Goal: Navigation & Orientation: Understand site structure

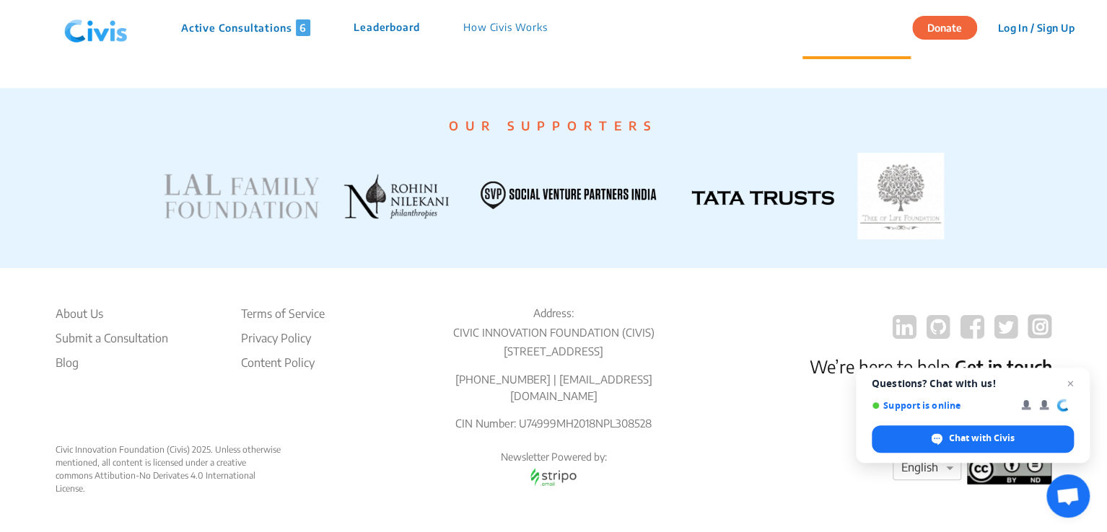
scroll to position [2775, 0]
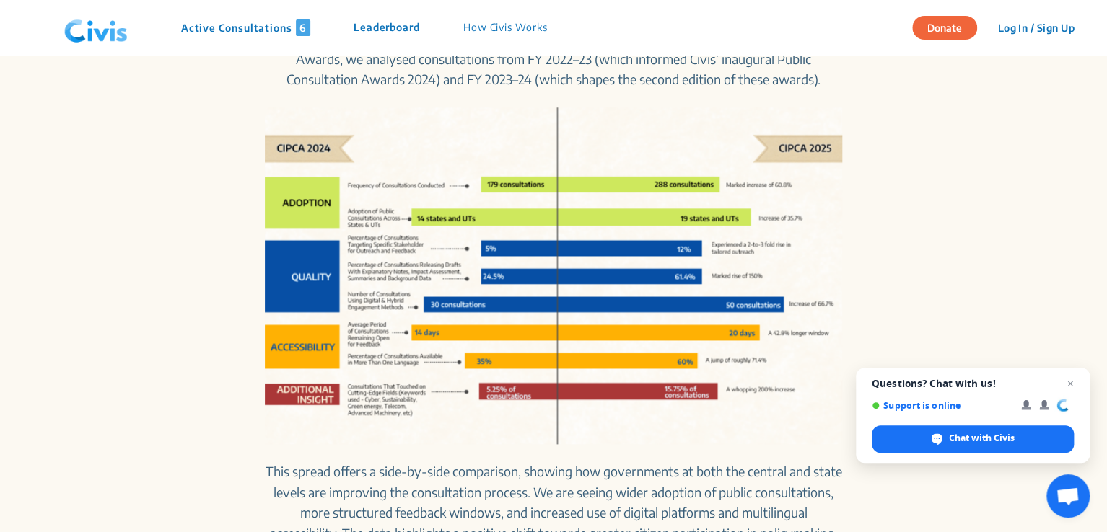
scroll to position [721, 0]
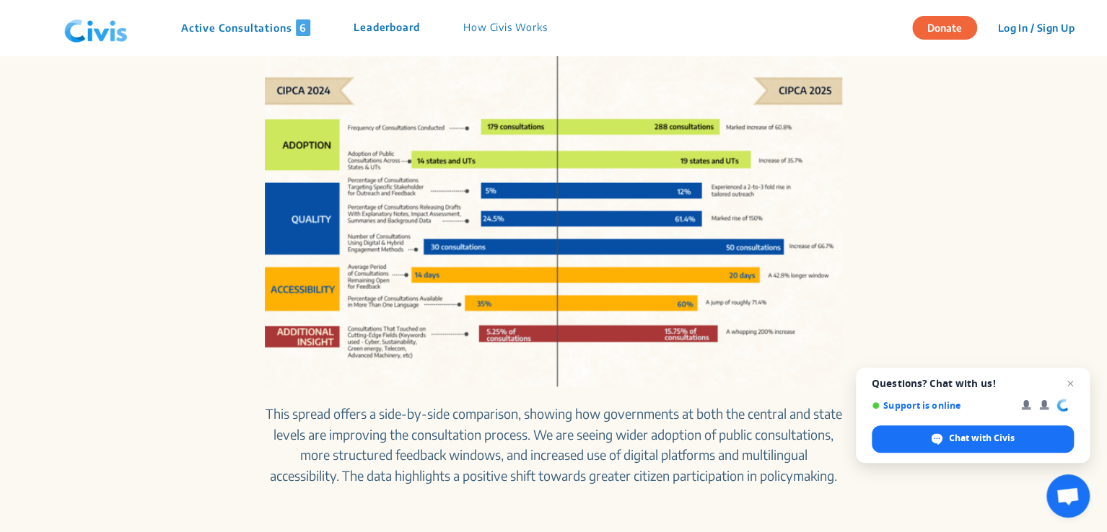
click at [266, 32] on p "Active Consultations 6" at bounding box center [245, 27] width 129 height 17
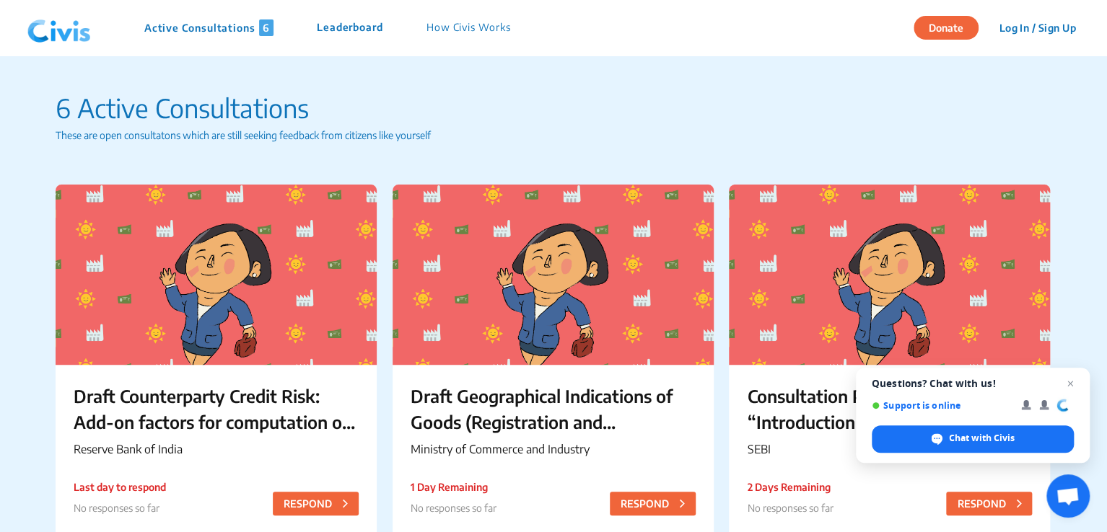
click at [366, 17] on div "Active Consultations 6 Leaderboard How Civis Works" at bounding box center [277, 27] width 510 height 43
click at [366, 20] on p "Leaderboard" at bounding box center [350, 27] width 66 height 17
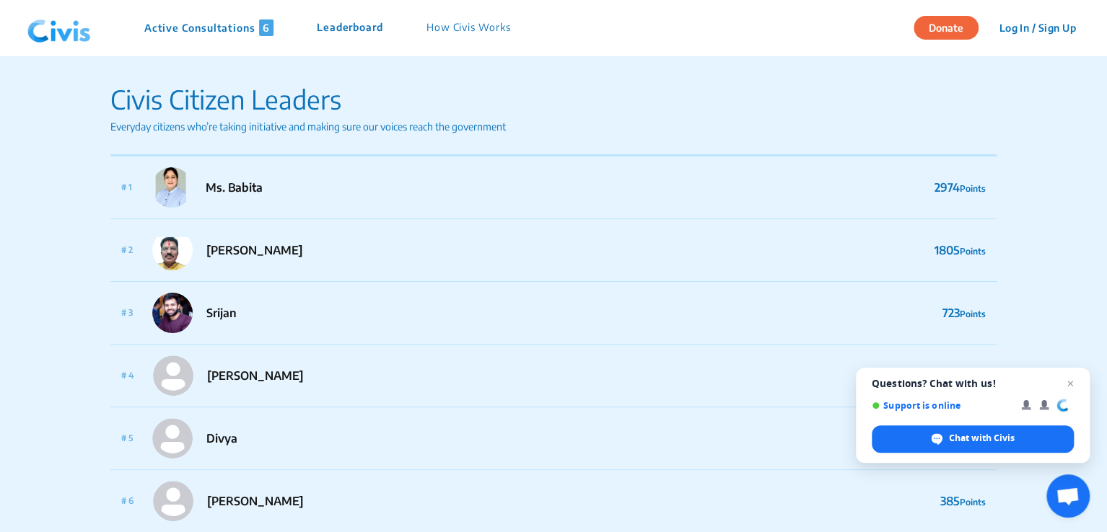
click at [436, 30] on p "How Civis Works" at bounding box center [468, 27] width 84 height 17
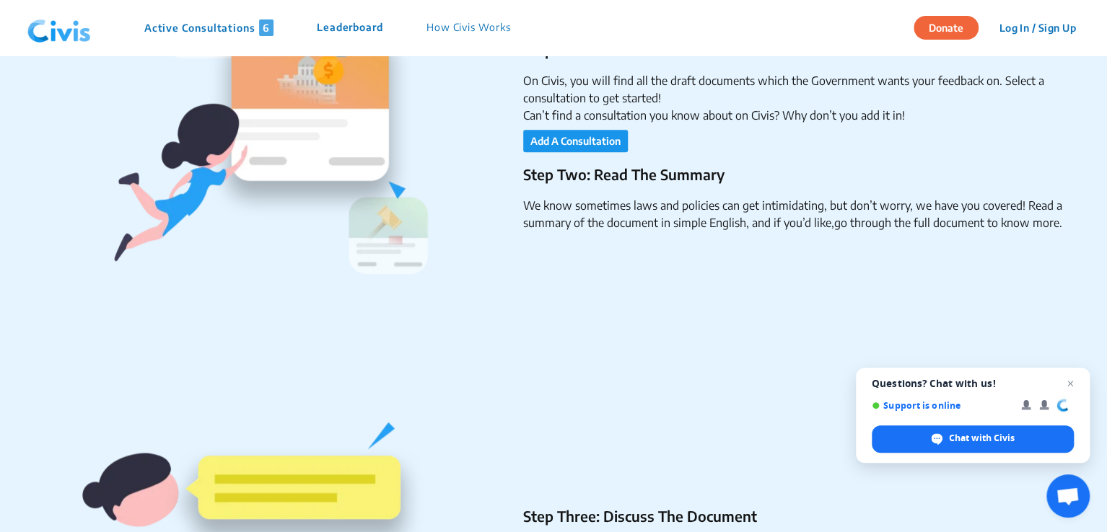
scroll to position [721, 0]
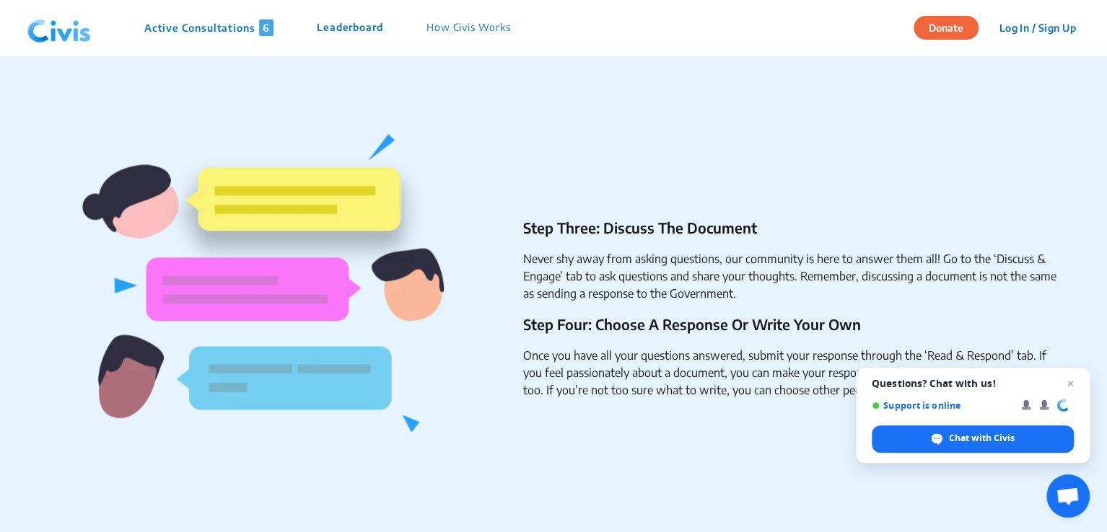
click at [45, 38] on img at bounding box center [59, 27] width 75 height 43
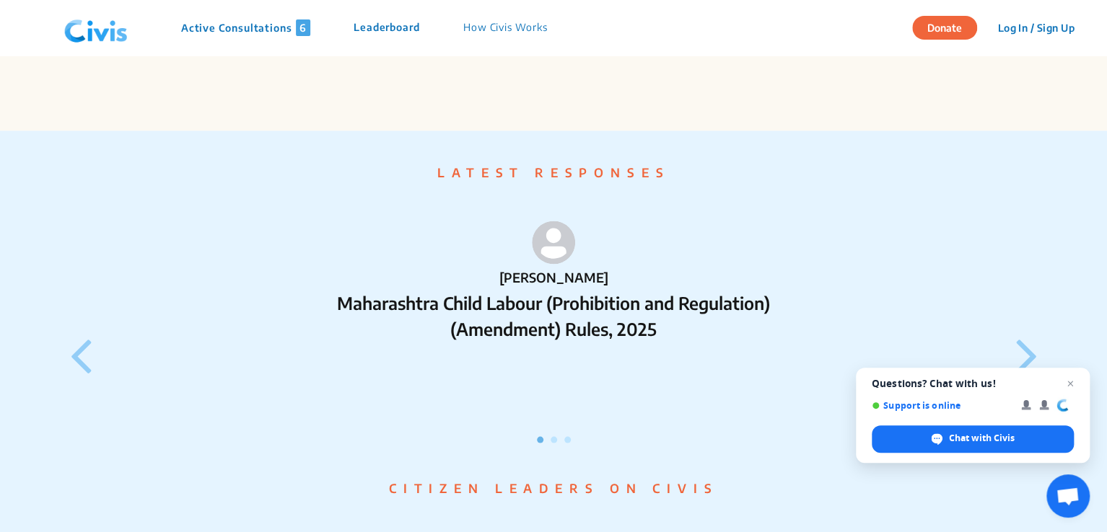
scroll to position [1154, 0]
